Goal: Information Seeking & Learning: Learn about a topic

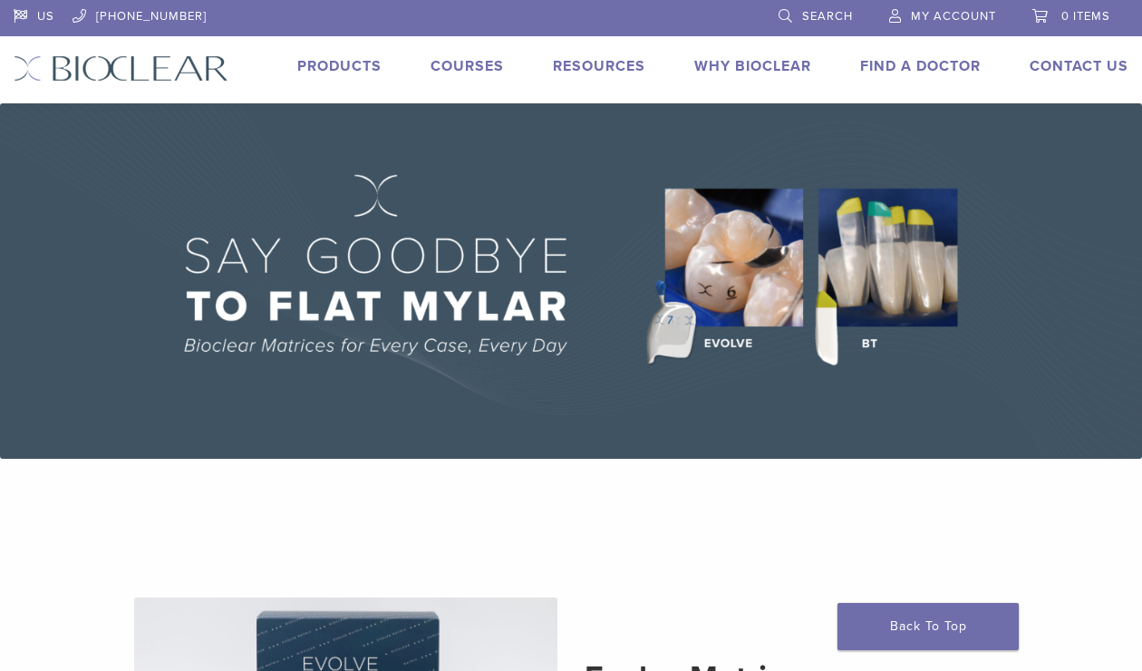
scroll to position [58, 0]
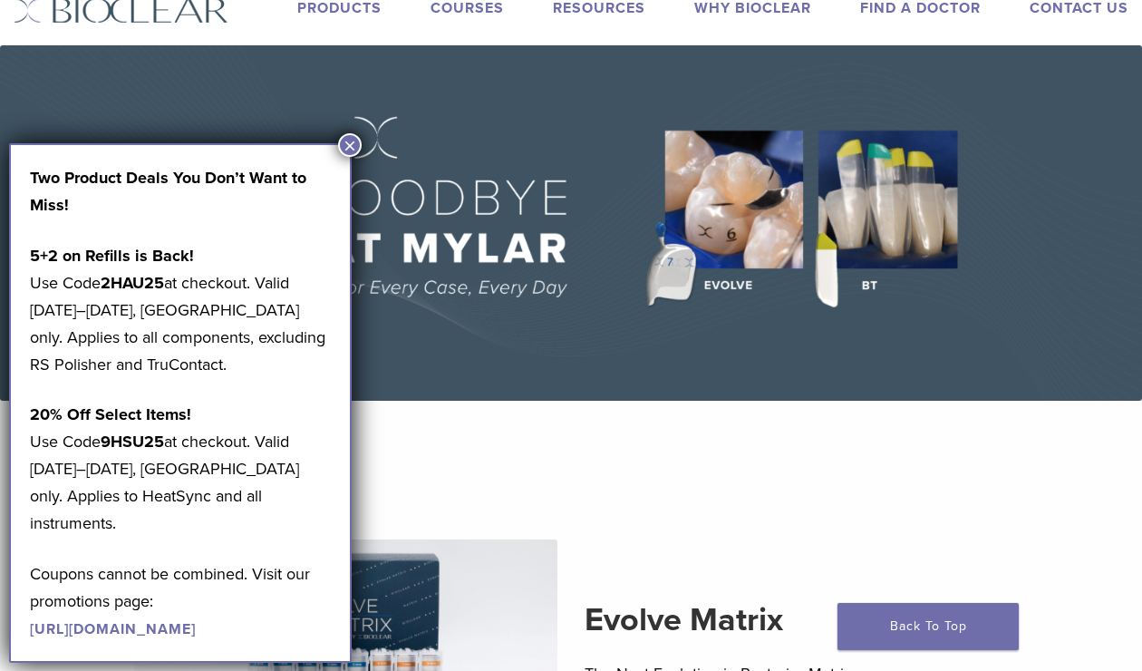
click at [646, 471] on section "Evolve Matrix The Next Evolution in Posterior Matrices Learn More" at bounding box center [571, 648] width 1170 height 451
click at [170, 620] on link "https://pages.bioclearmatrix.com/Bioclear-Product-Promotion-Page" at bounding box center [113, 629] width 166 height 18
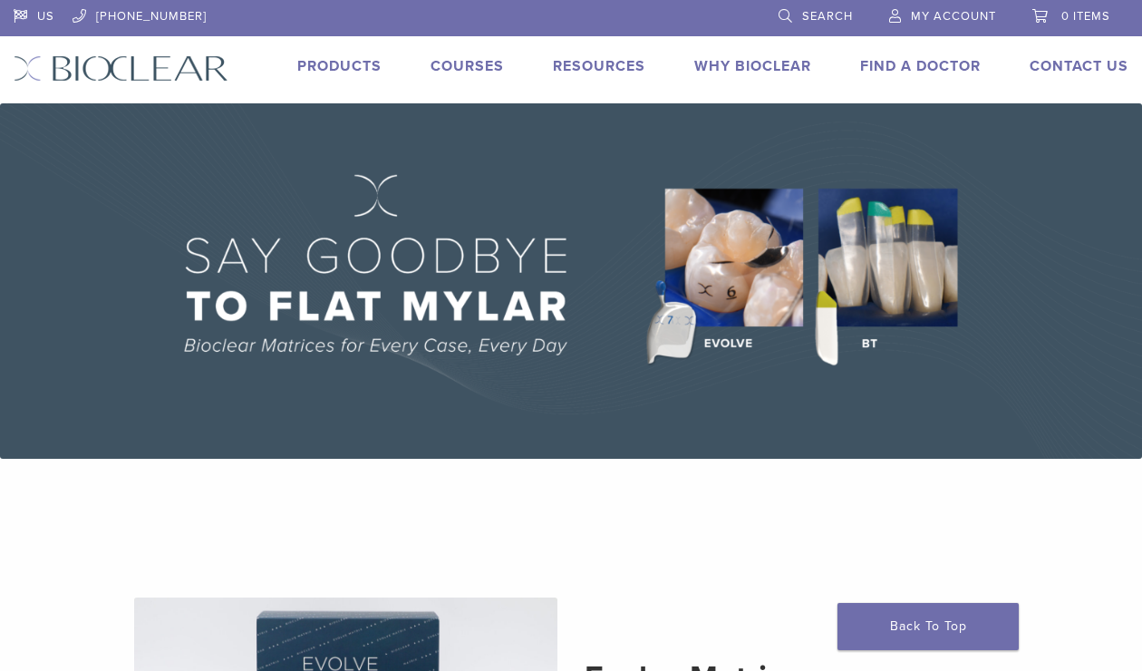
scroll to position [58, 0]
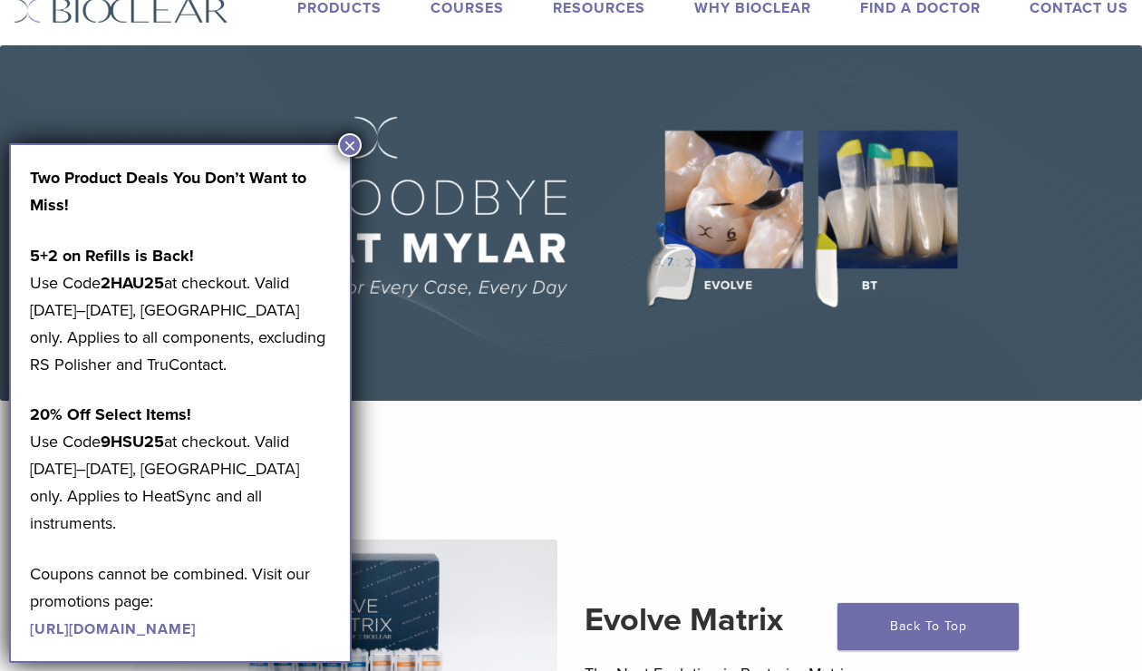
drag, startPoint x: 351, startPoint y: 141, endPoint x: 362, endPoint y: 146, distance: 11.8
click at [351, 142] on button "×" at bounding box center [350, 145] width 24 height 24
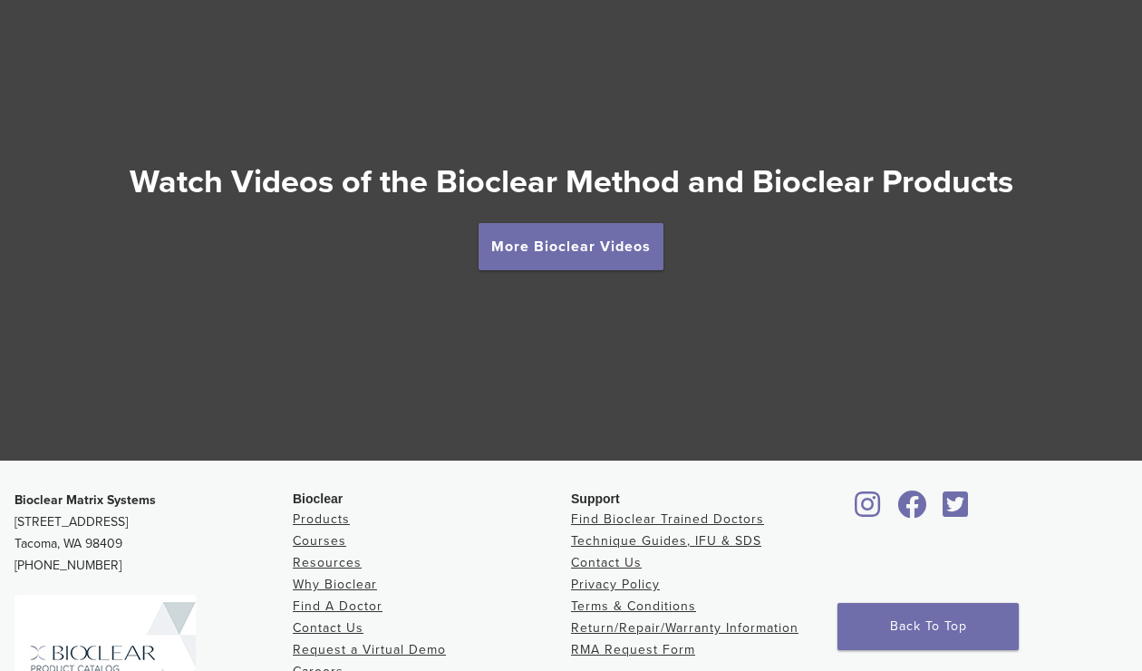
scroll to position [3159, 0]
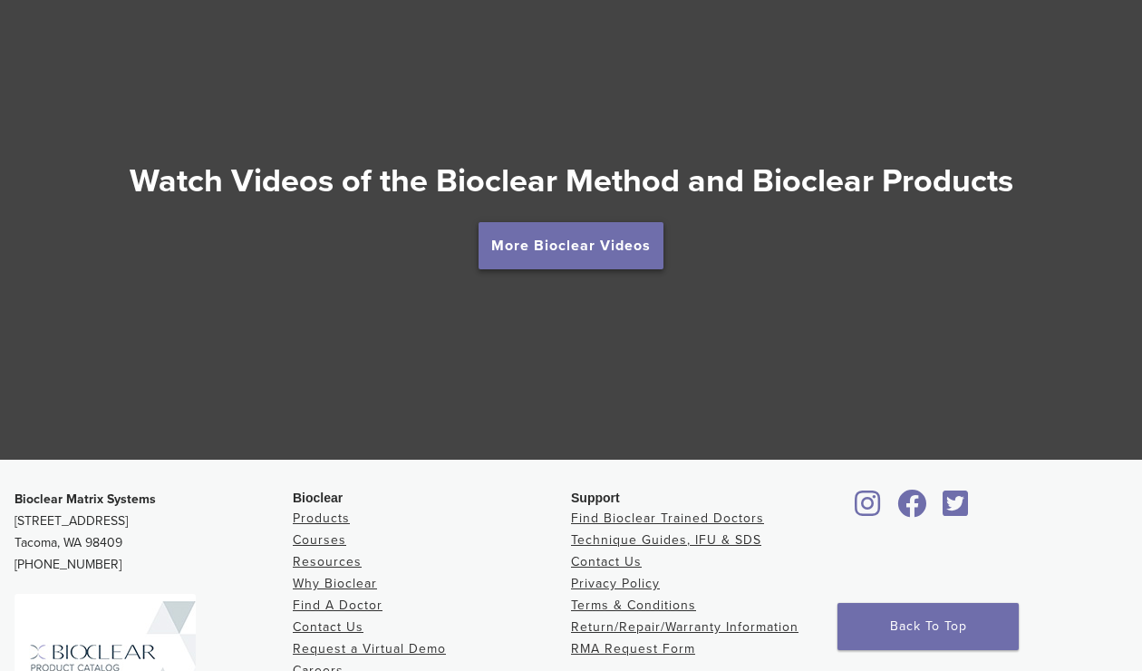
click at [576, 238] on link "More Bioclear Videos" at bounding box center [571, 245] width 185 height 47
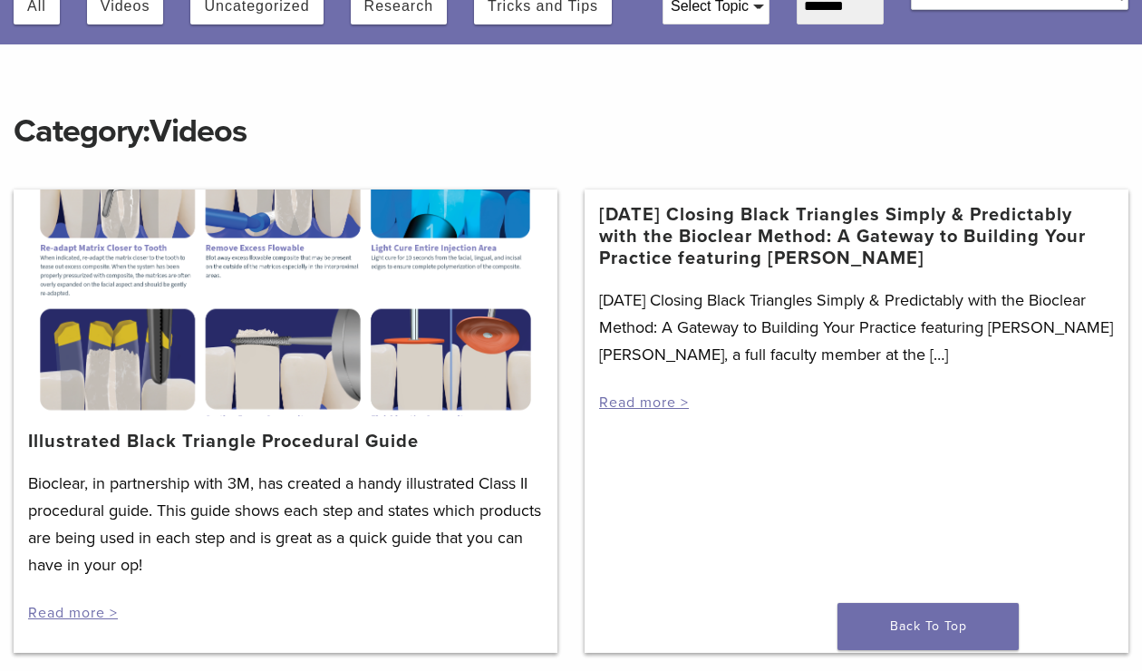
scroll to position [178, 0]
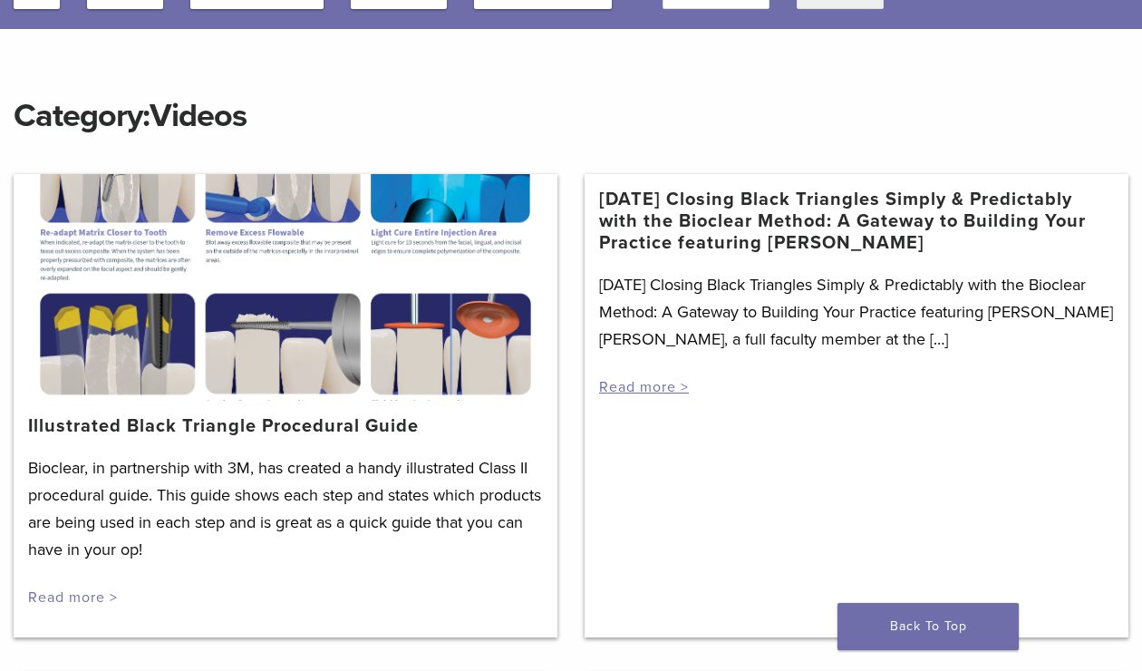
click at [87, 596] on link "Read more >" at bounding box center [73, 597] width 90 height 18
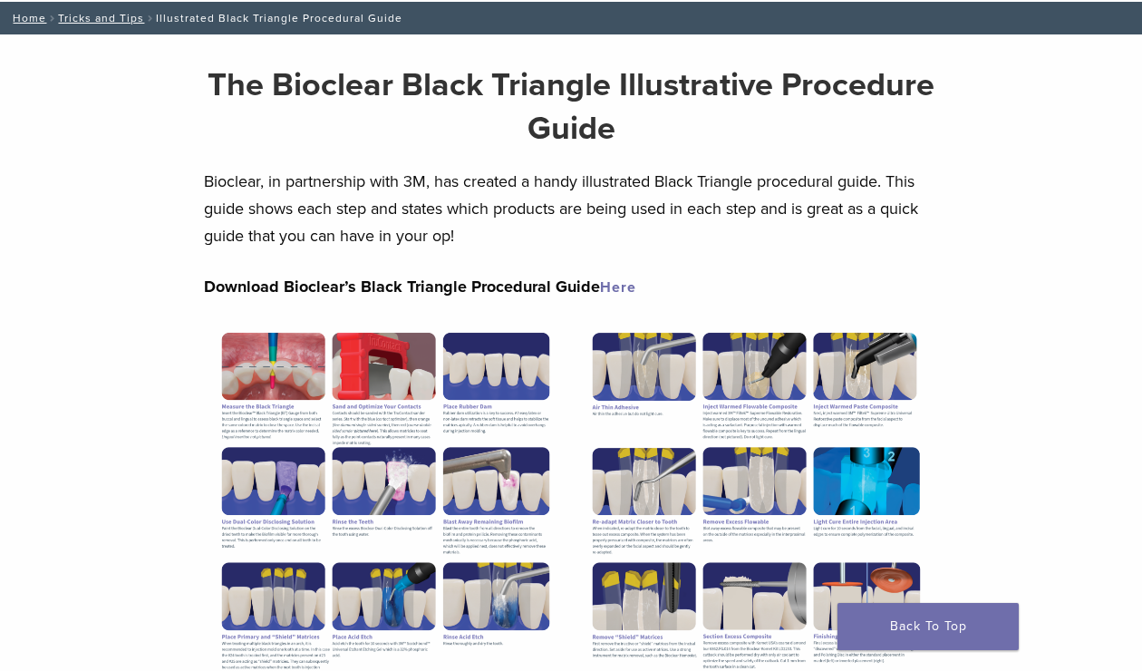
click at [369, 313] on div "The Bioclear Black Triangle Illustrative Procedure Guide Bioclear, in partnersh…" at bounding box center [571, 501] width 734 height 934
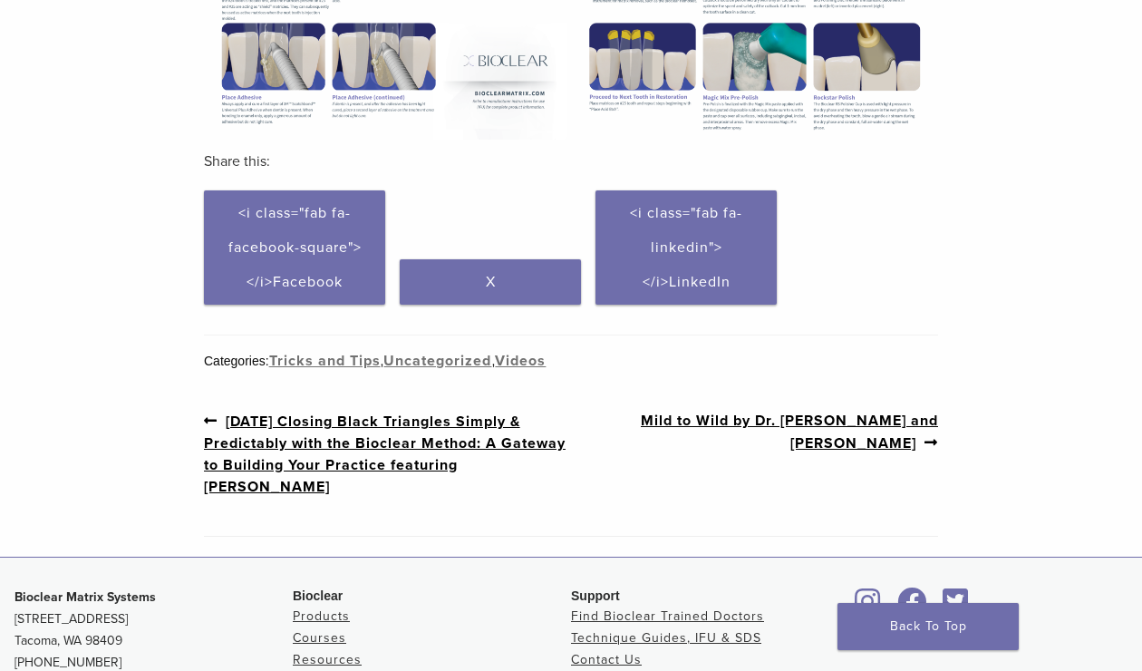
scroll to position [791, 0]
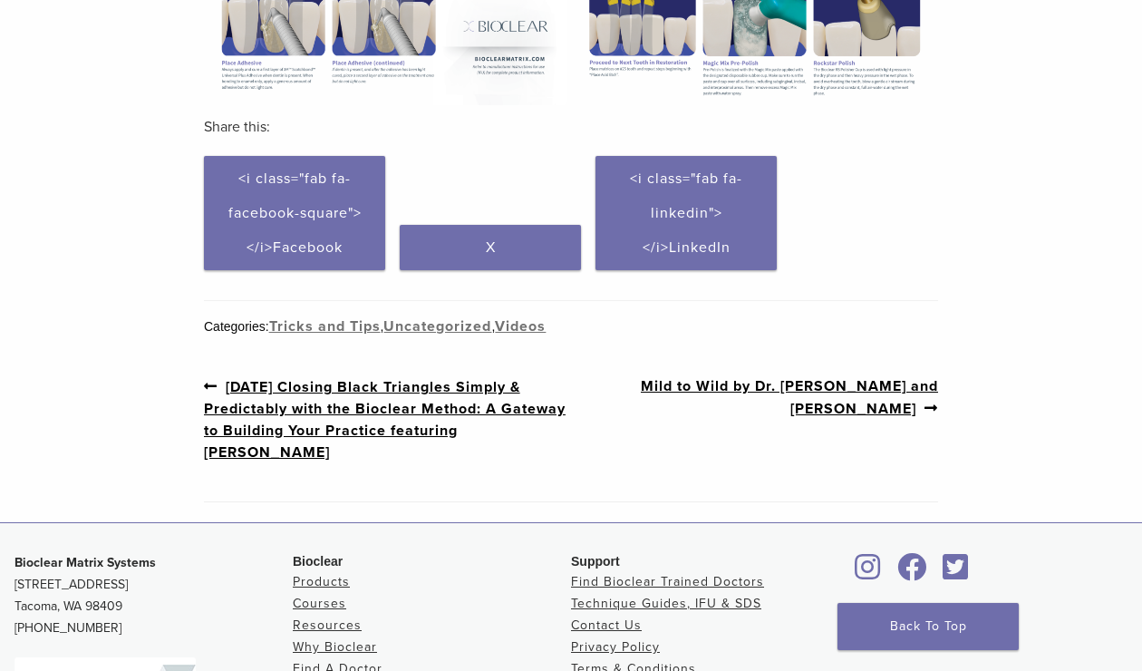
click at [476, 433] on link "Previous post: 3/19/2021 Closing Black Triangles Simply & Predictably with the …" at bounding box center [387, 419] width 367 height 88
